Goal: Information Seeking & Learning: Learn about a topic

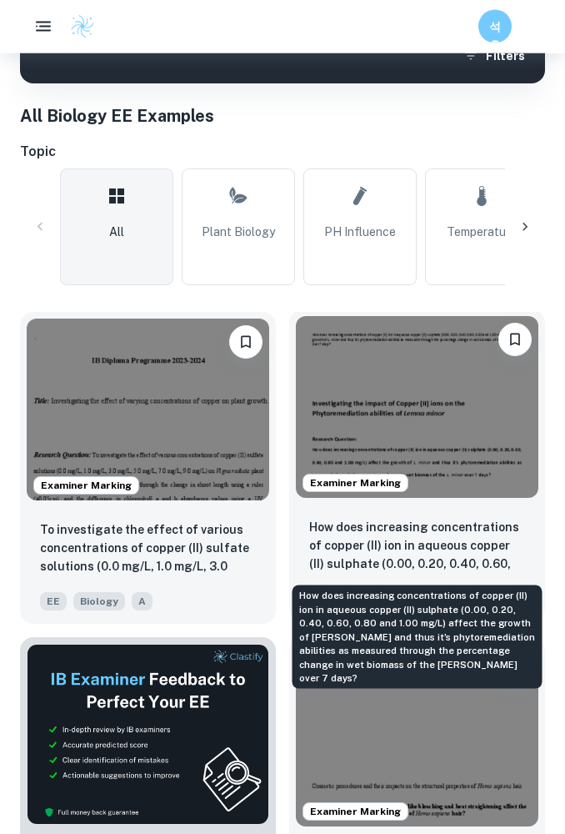
scroll to position [379, 0]
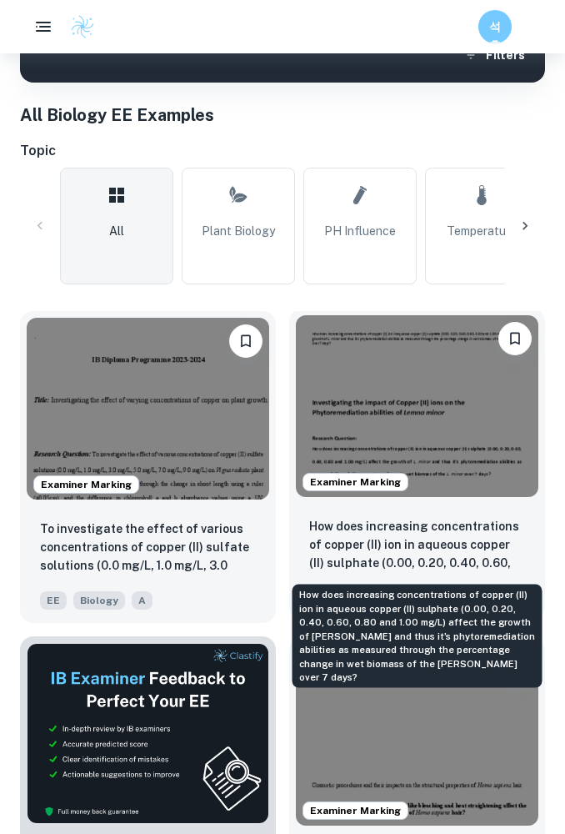
click at [423, 544] on p "How does increasing concentrations of copper (II) ion in aqueous copper (II) su…" at bounding box center [417, 545] width 216 height 57
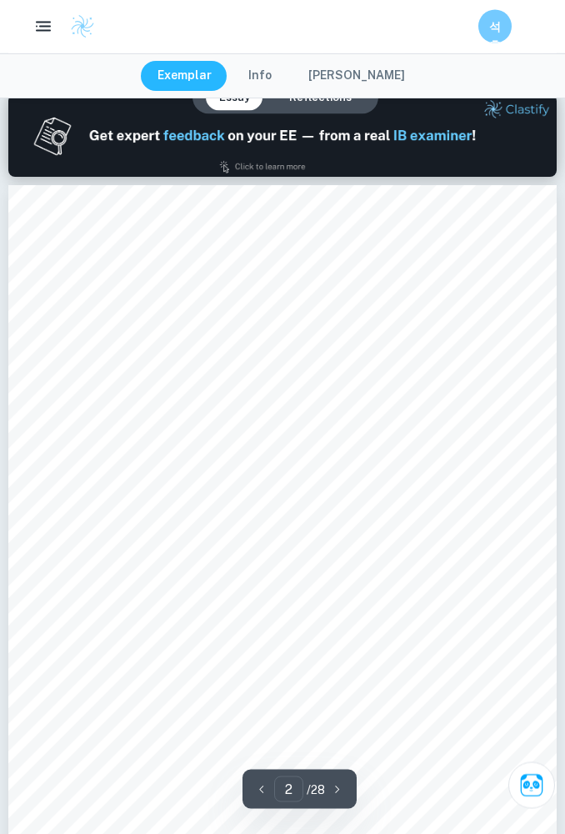
scroll to position [738, 0]
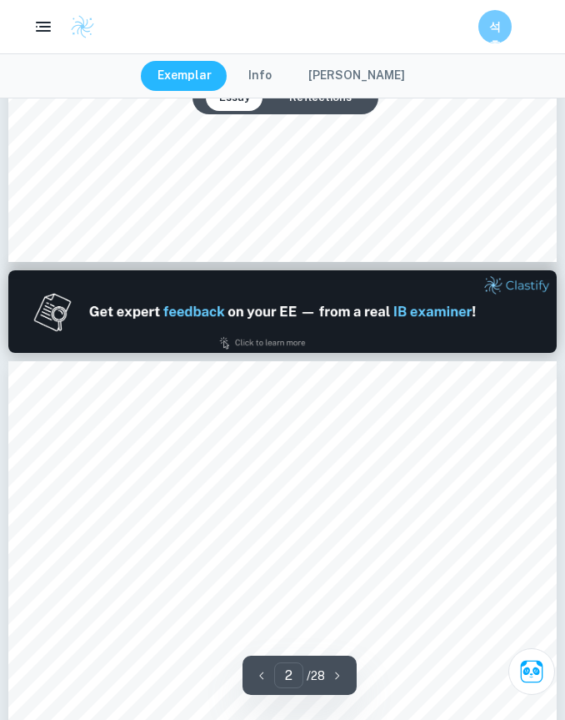
type input "1"
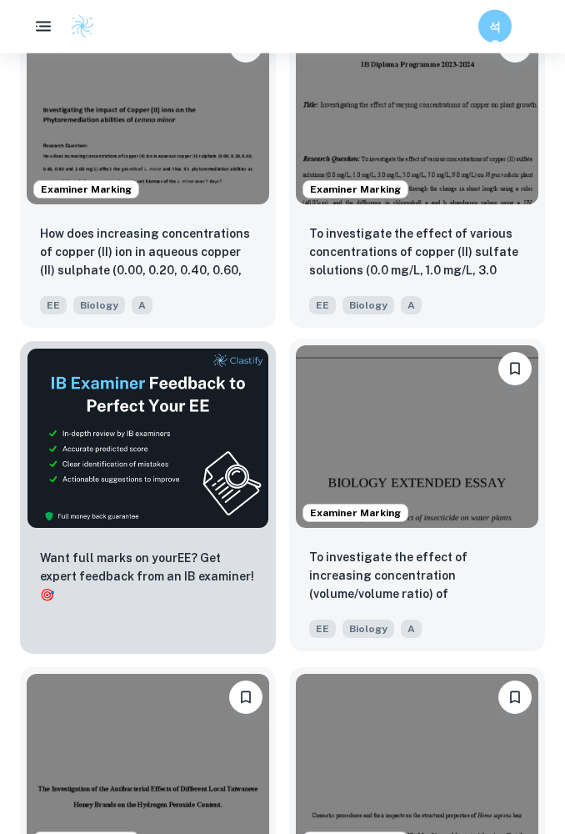
scroll to position [715, 0]
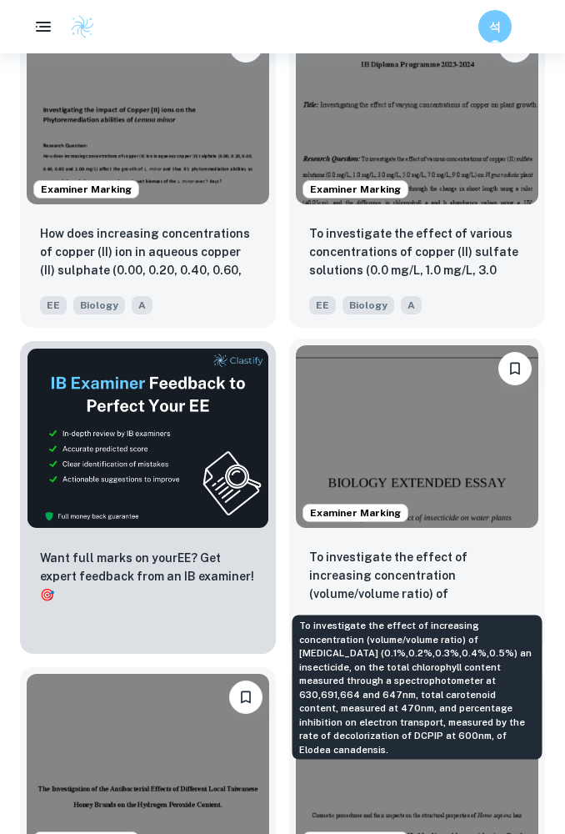
click at [414, 561] on p "To investigate the effect of increasing concentration (volume/volume ratio) of …" at bounding box center [417, 576] width 216 height 57
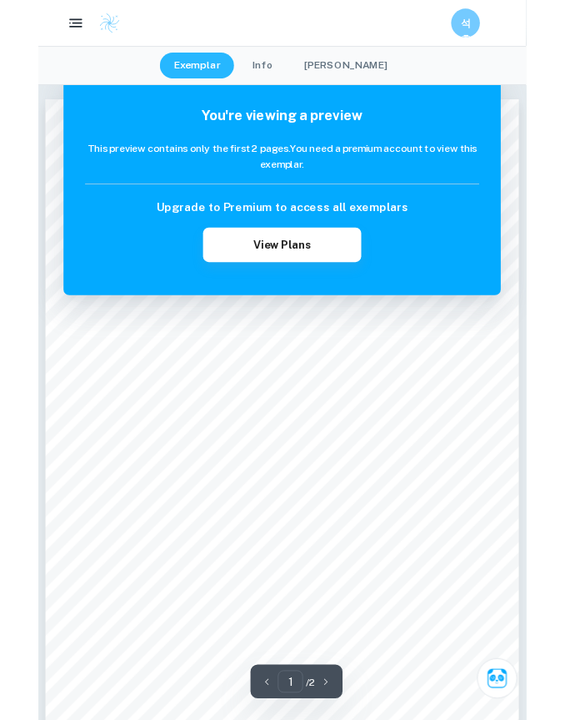
scroll to position [13, 0]
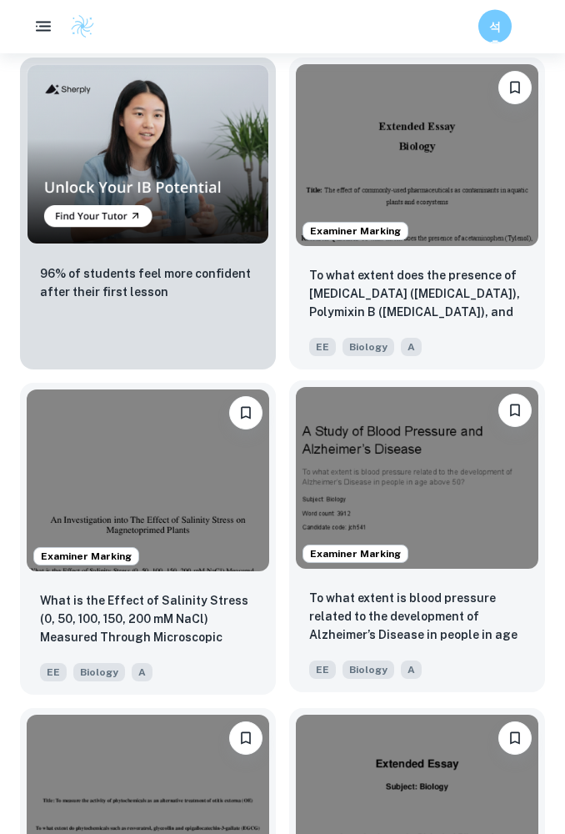
scroll to position [1649, 0]
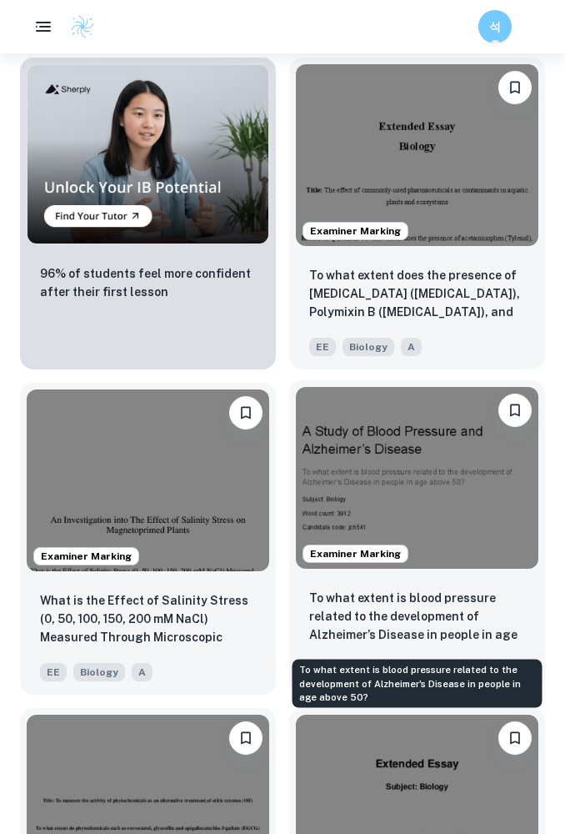
click at [462, 613] on p "To what extent is blood pressure related to the development of Alzheimer’s Dise…" at bounding box center [417, 617] width 216 height 57
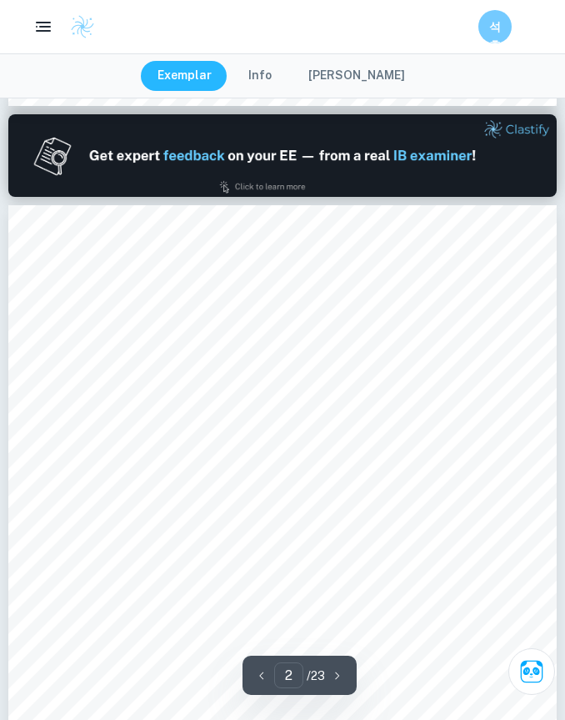
scroll to position [783, 0]
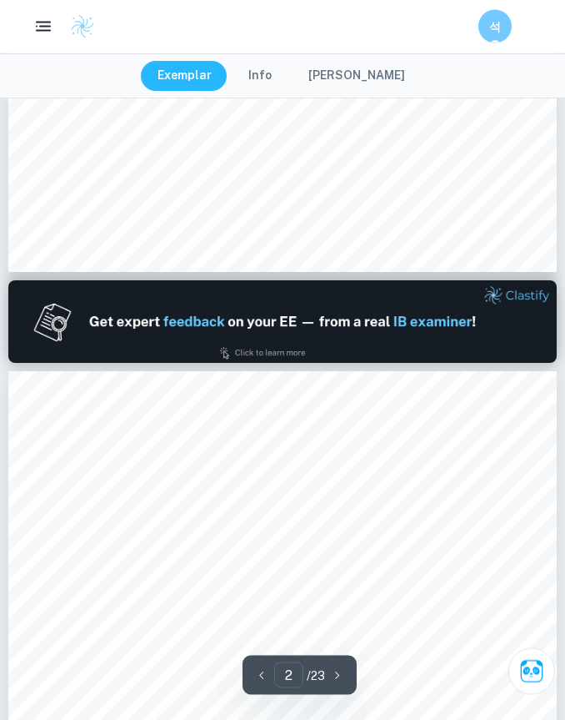
type input "1"
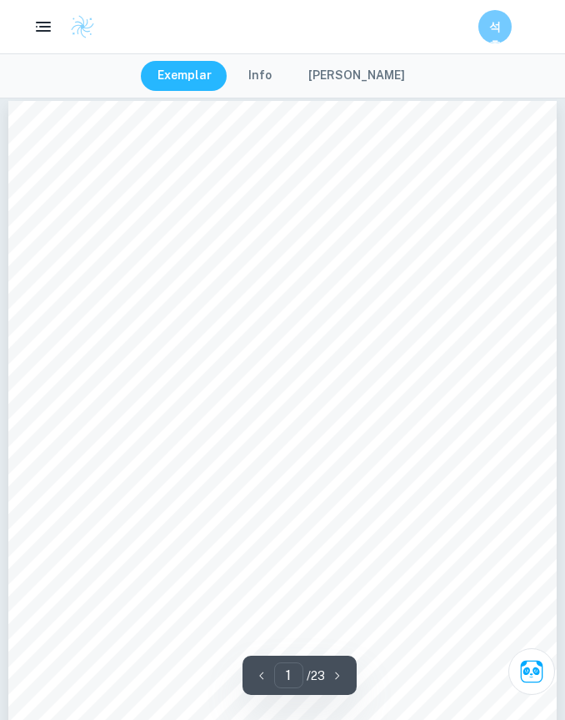
scroll to position [0, 0]
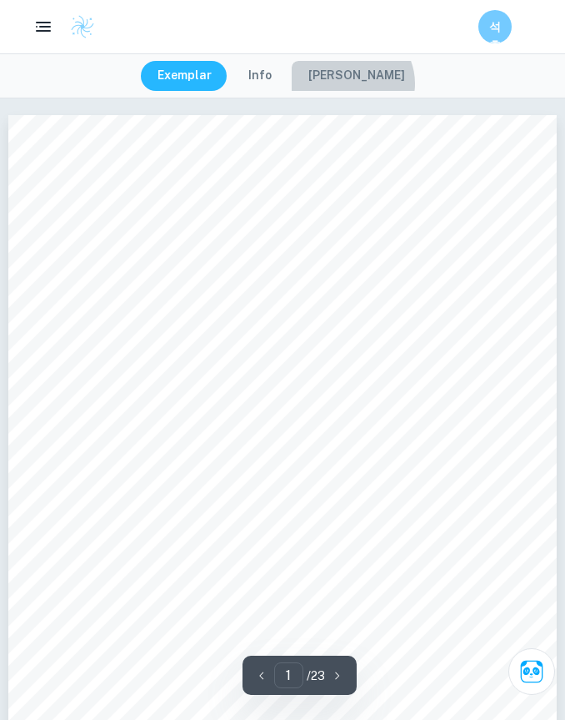
click at [359, 83] on button "[PERSON_NAME]" at bounding box center [357, 76] width 130 height 30
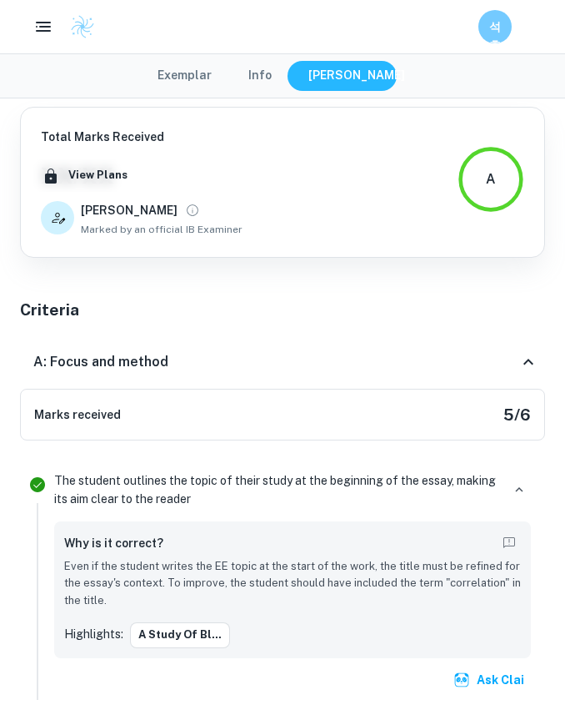
click at [197, 78] on button "Exemplar" at bounding box center [185, 76] width 88 height 30
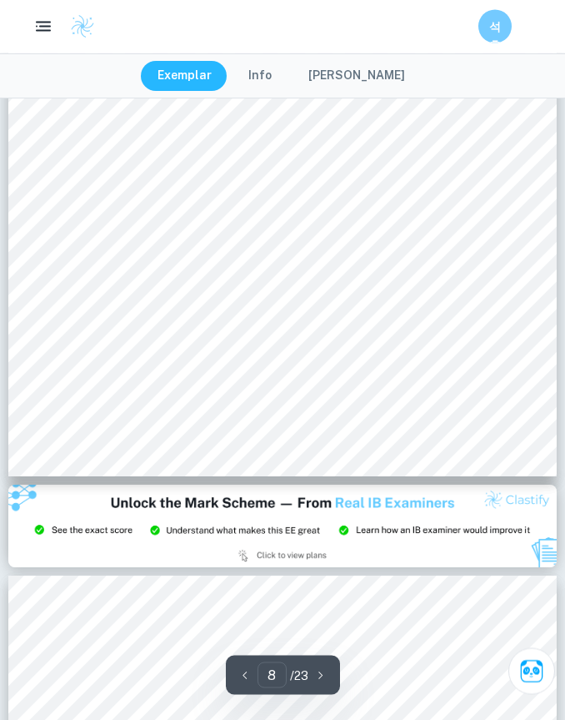
scroll to position [5422, 0]
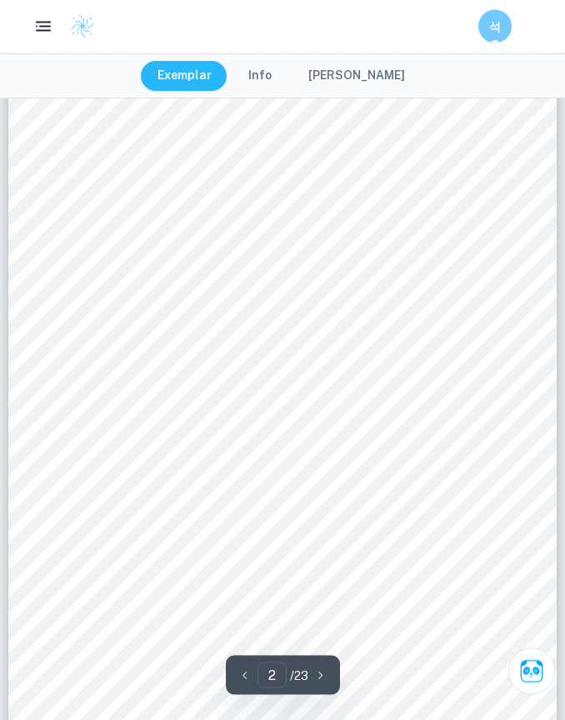
type input "1"
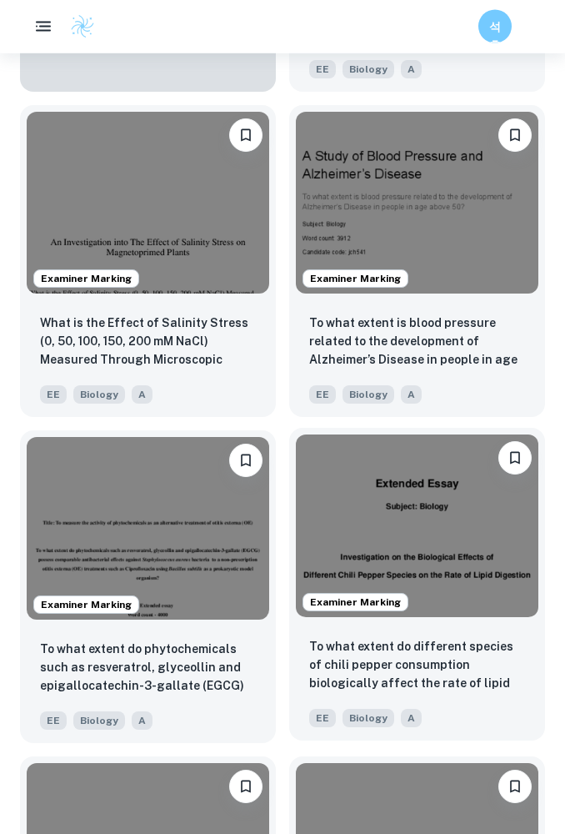
scroll to position [1934, 0]
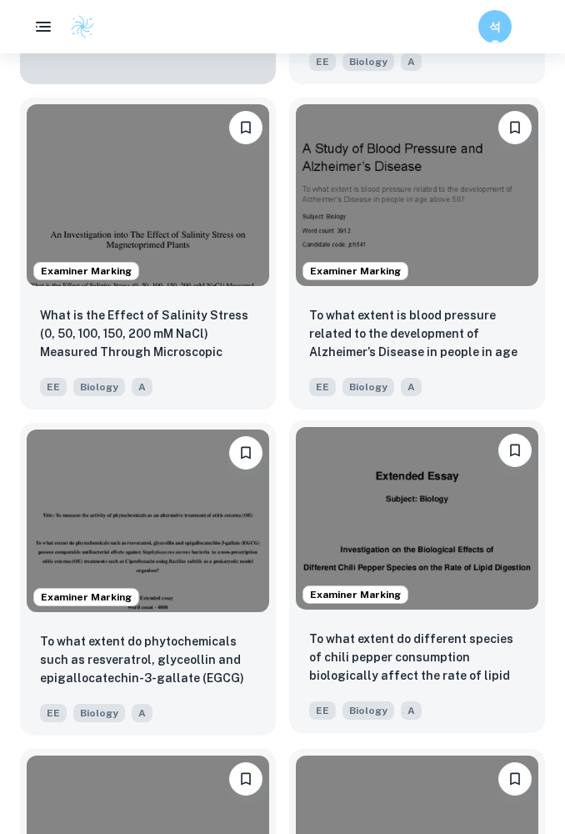
click at [439, 628] on div "To what extent do different species of chili pepper consumption biologically af…" at bounding box center [417, 674] width 256 height 117
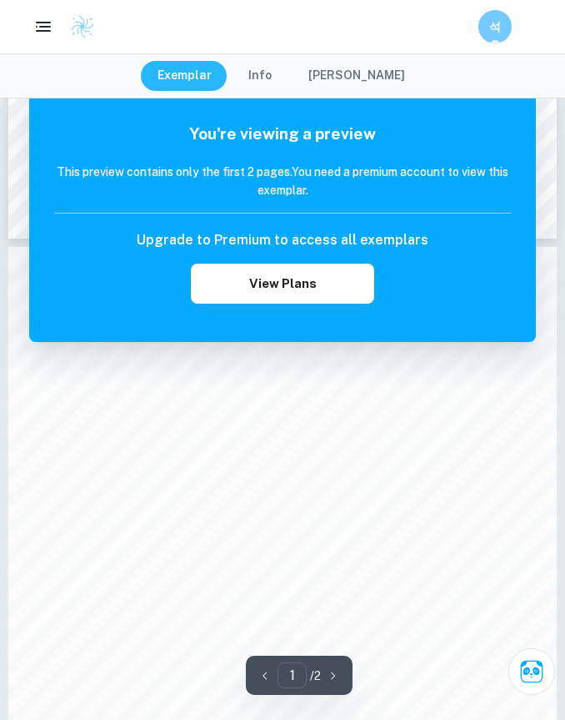
scroll to position [750, 0]
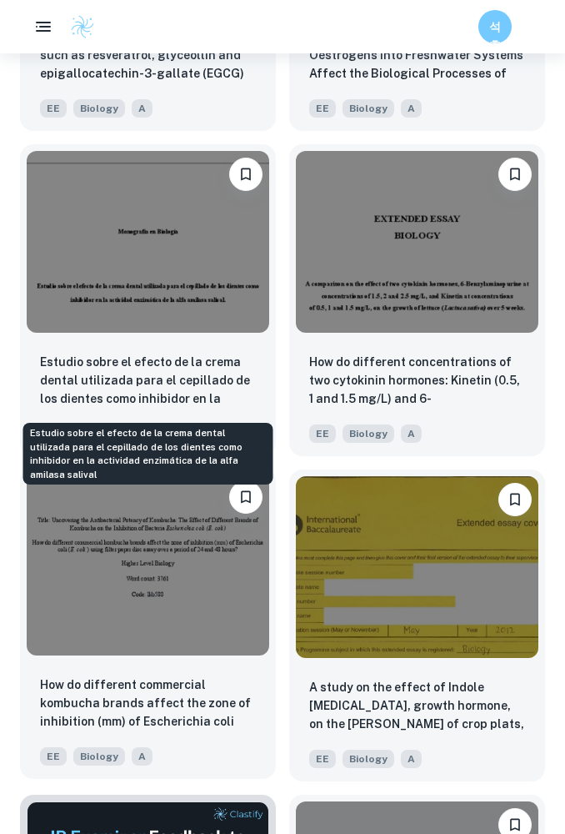
scroll to position [2890, 0]
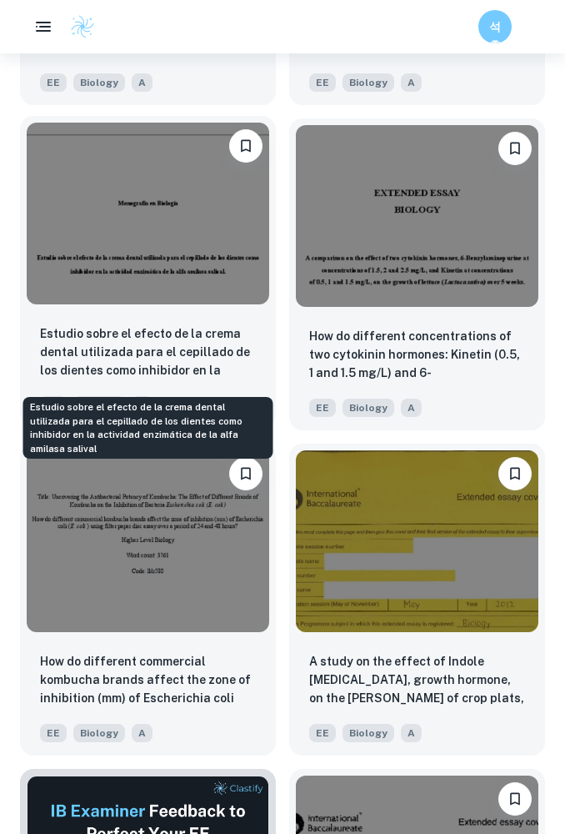
click at [136, 340] on p "Estudio sobre el efecto de la crema dental utilizada para el cepillado de los d…" at bounding box center [148, 352] width 216 height 57
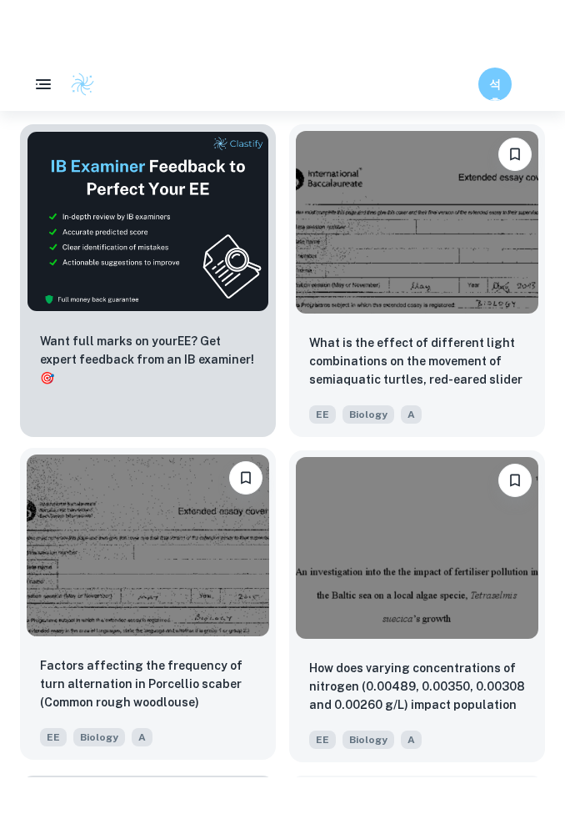
scroll to position [3618, 0]
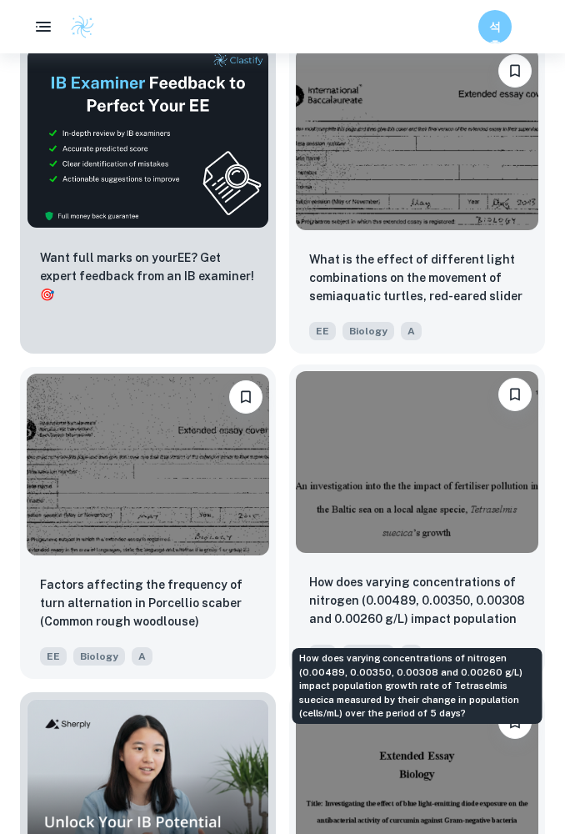
click at [439, 587] on p "How does varying concentrations of nitrogen (0.00489, 0.00350, 0.00308 and 0.00…" at bounding box center [417, 601] width 216 height 57
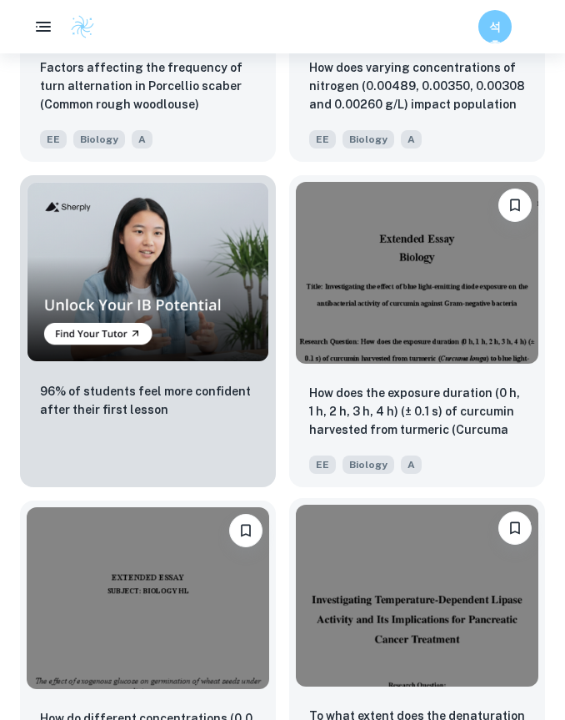
scroll to position [4238, 0]
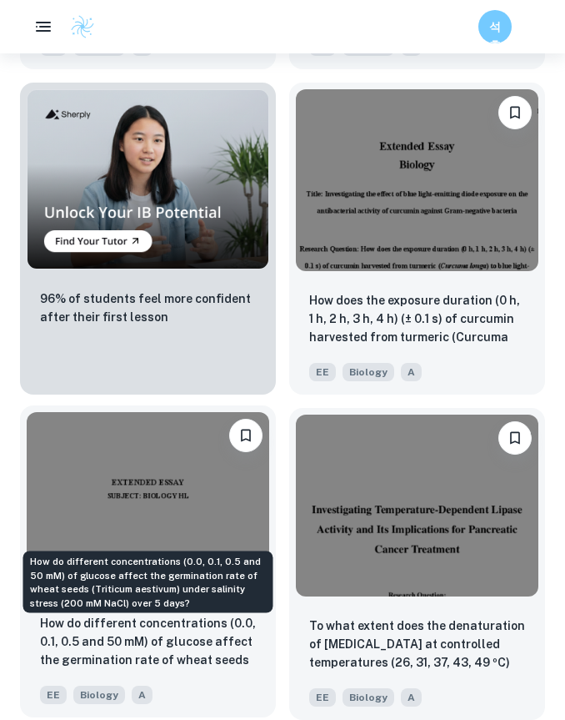
click at [181, 641] on p "How do different concentrations (0.0, 0.1, 0.5 and 50 mM) of glucose affect the…" at bounding box center [148, 642] width 216 height 57
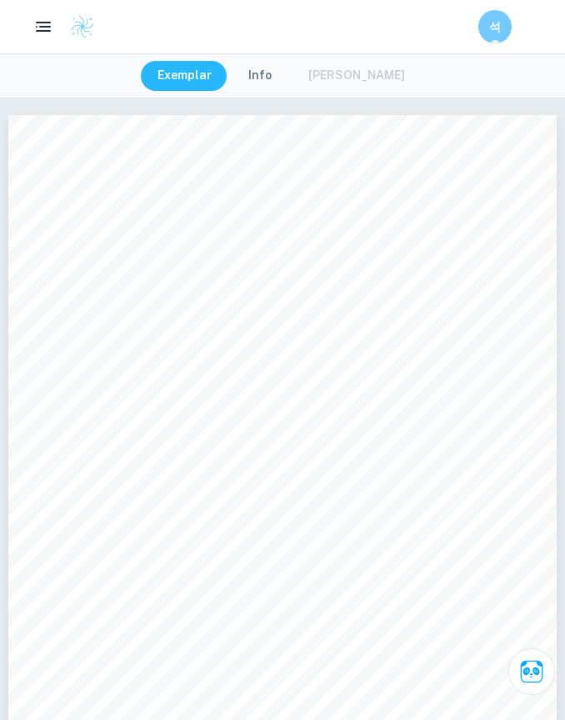
click at [270, 73] on button "Info" at bounding box center [260, 76] width 57 height 30
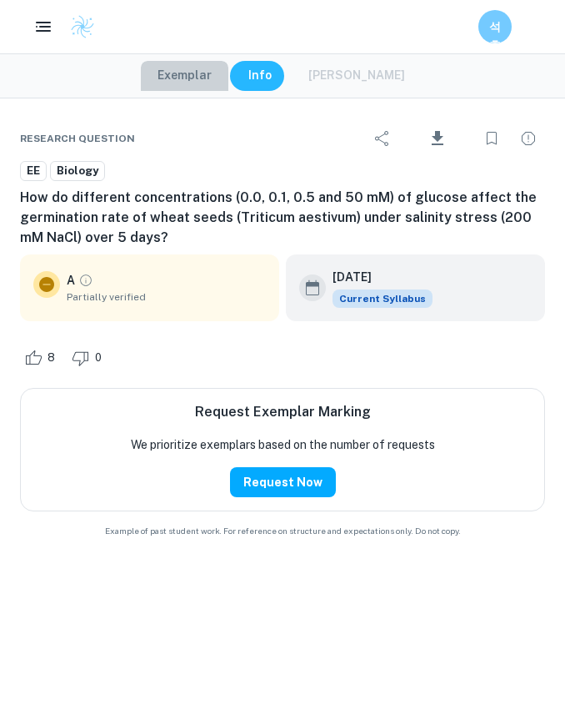
click at [186, 81] on button "Exemplar" at bounding box center [185, 76] width 88 height 30
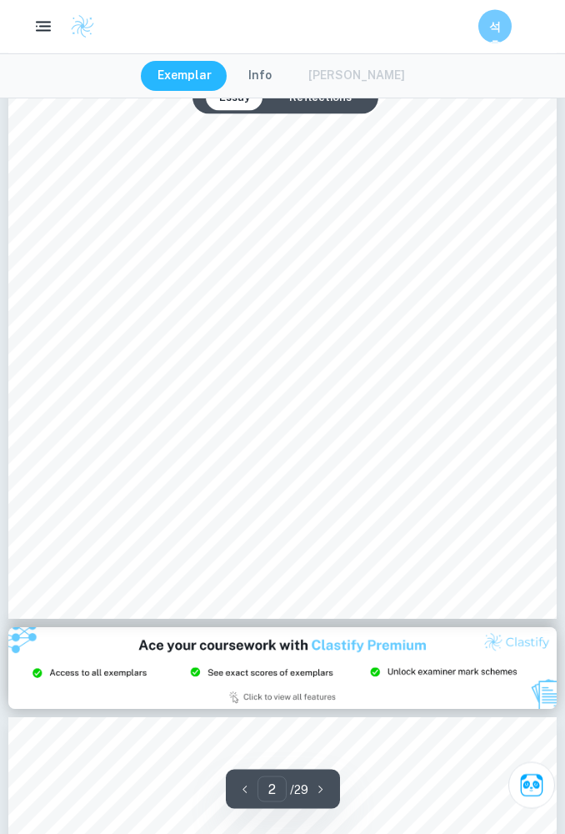
scroll to position [912, 0]
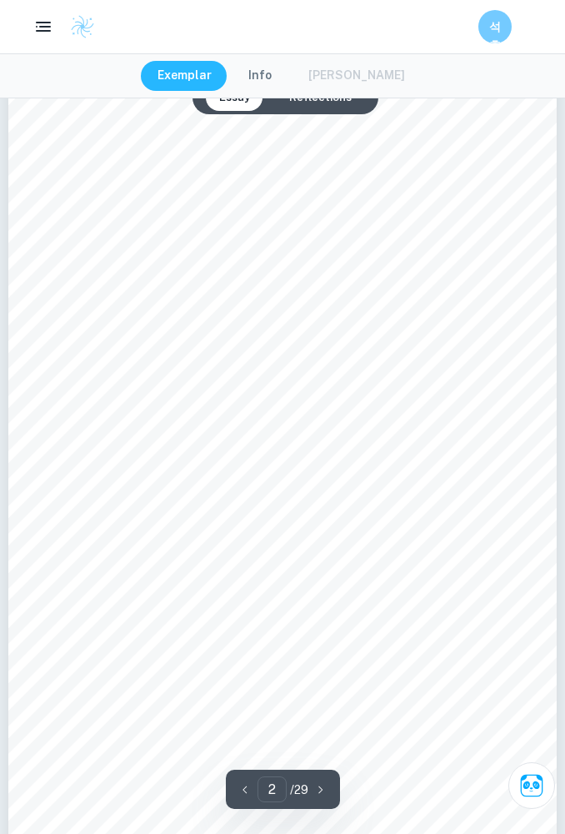
type input "1"
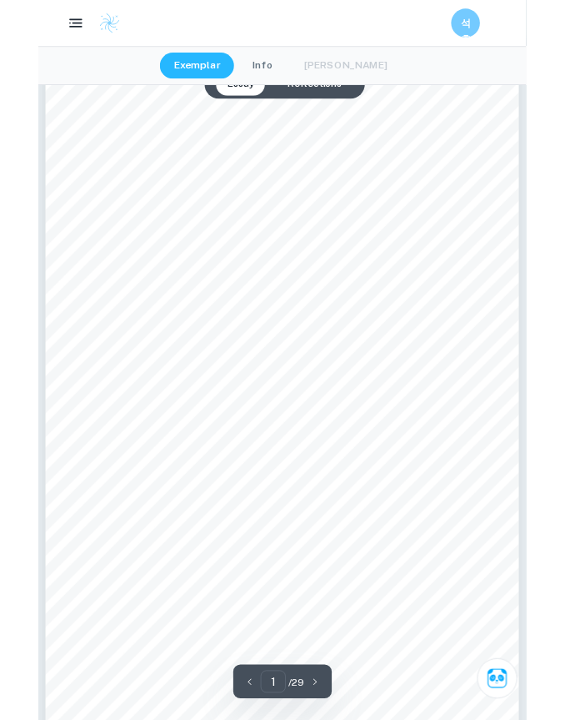
scroll to position [0, 0]
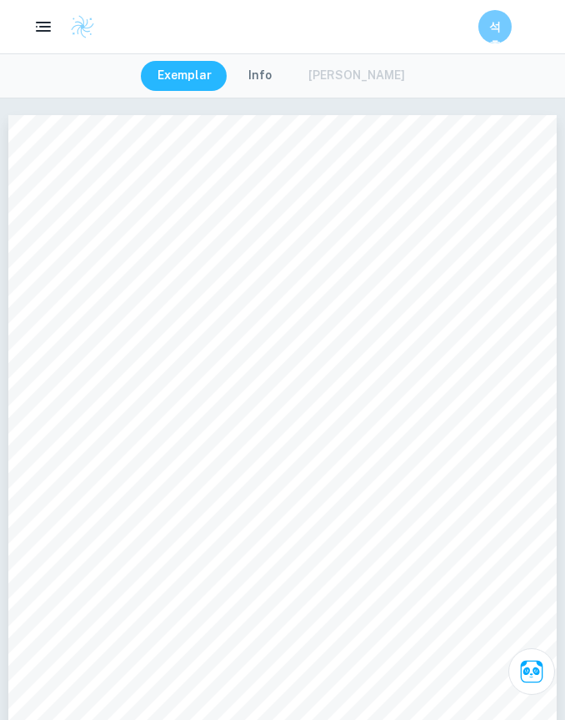
click at [195, 76] on button "Exemplar" at bounding box center [185, 76] width 88 height 30
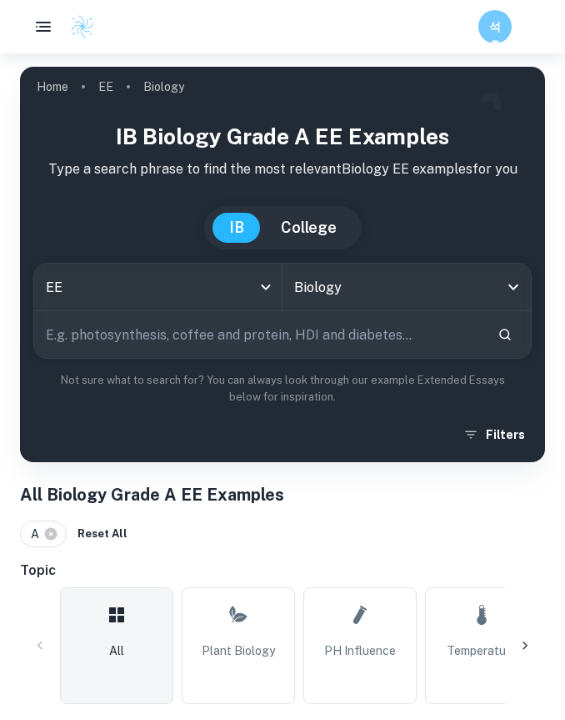
click at [218, 354] on input "text" at bounding box center [259, 334] width 450 height 47
type input "Zone of inhibition"
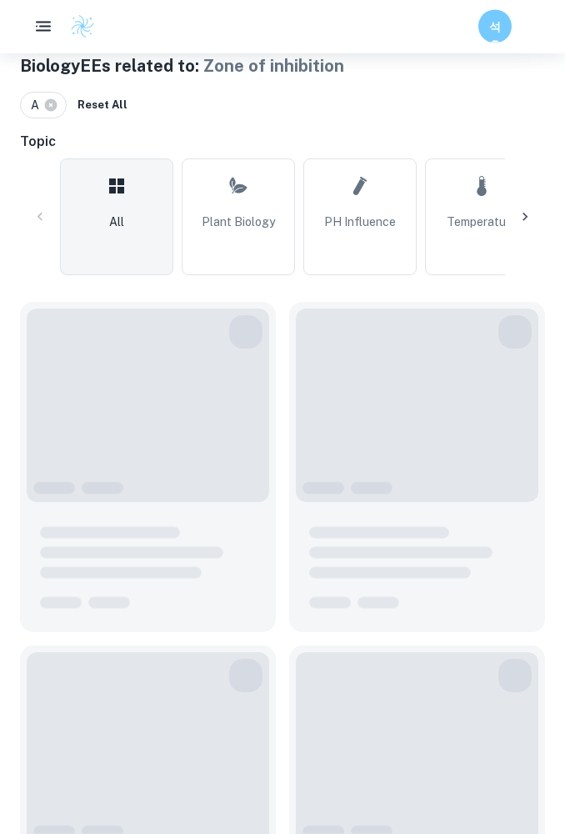
scroll to position [429, 0]
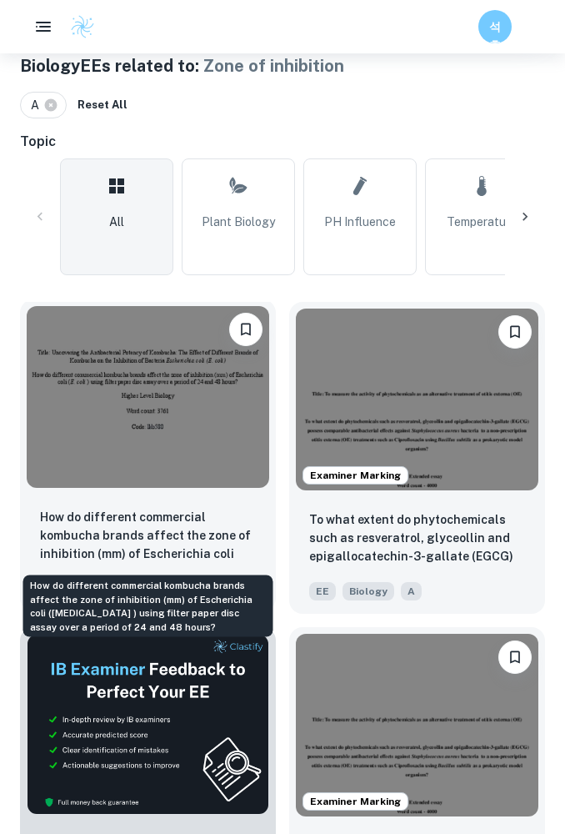
click at [110, 517] on p "How do different commercial kombucha brands affect the zone of inhibition (mm) …" at bounding box center [148, 536] width 216 height 57
